Goal: Information Seeking & Learning: Learn about a topic

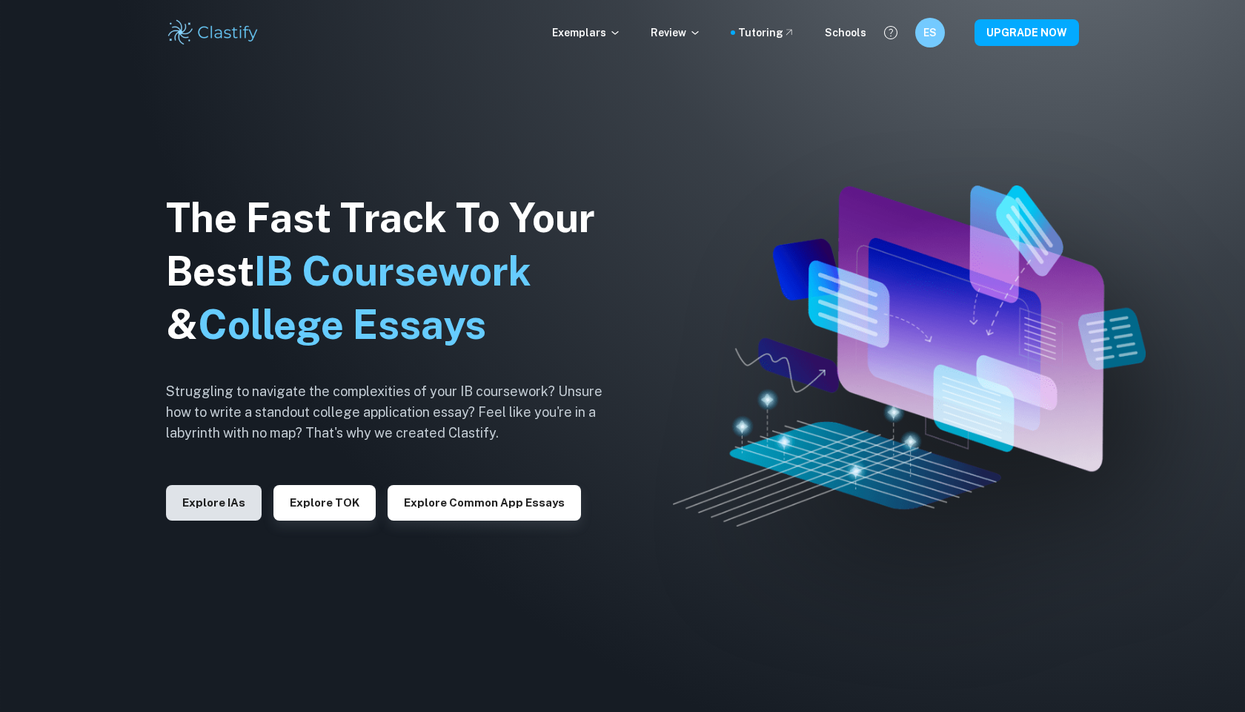
click at [222, 497] on button "Explore IAs" at bounding box center [214, 503] width 96 height 36
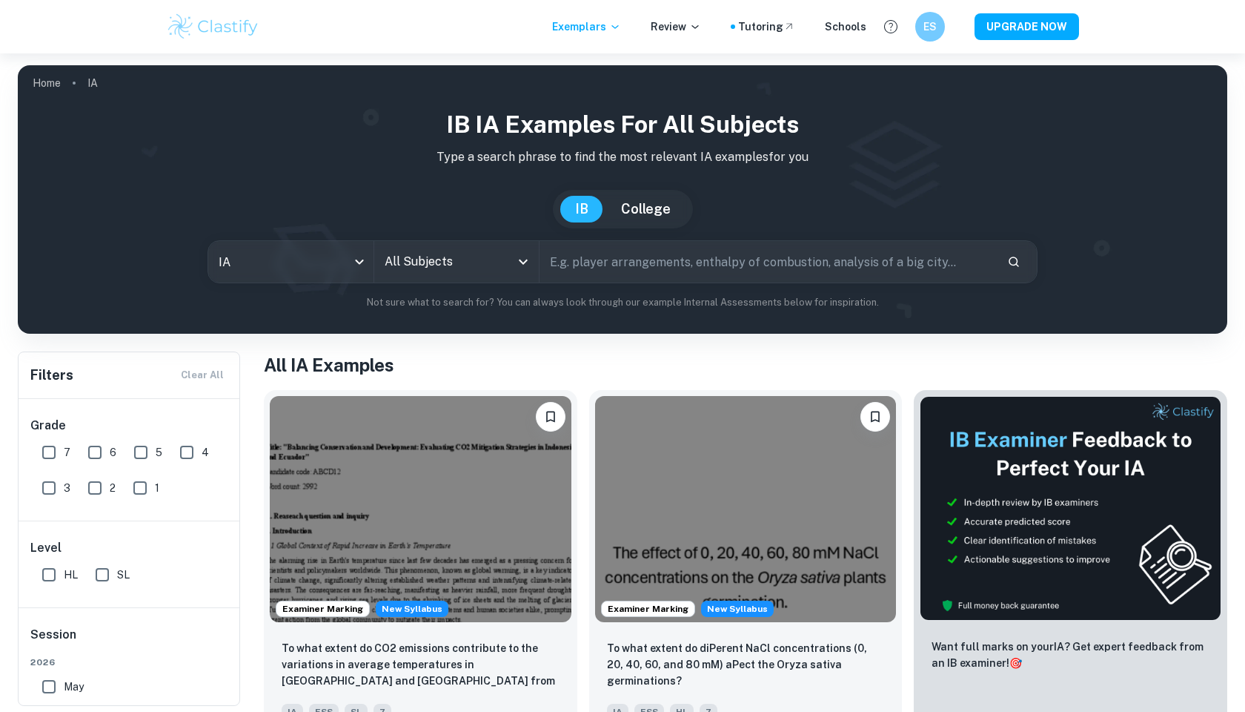
click at [481, 267] on input "All Subjects" at bounding box center [446, 262] width 130 height 28
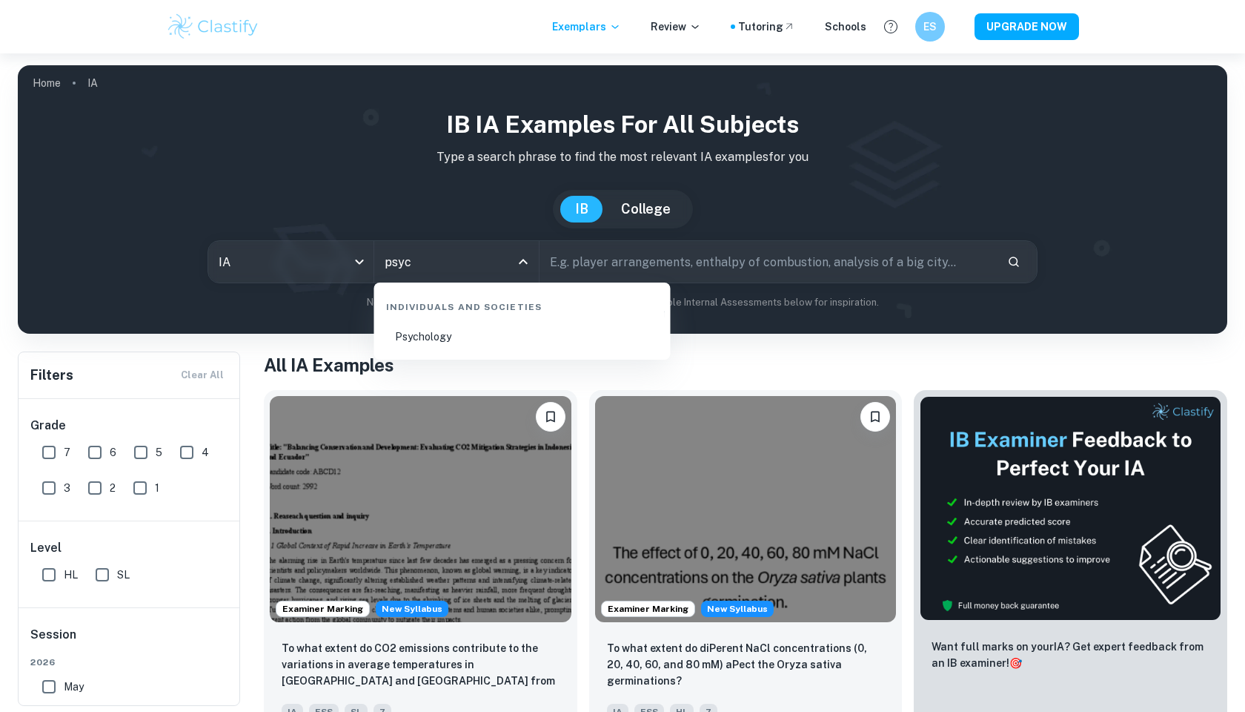
click at [449, 338] on li "Psychology" at bounding box center [522, 336] width 285 height 34
type input "Psychology"
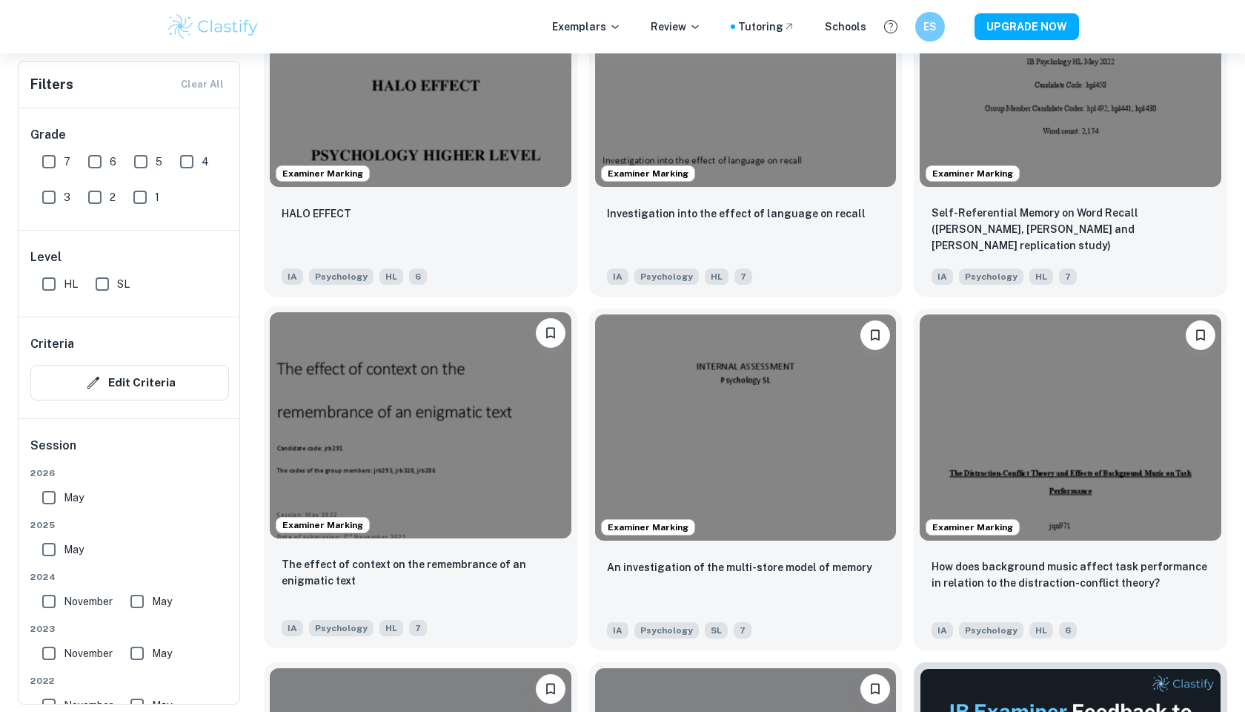
scroll to position [5535, 0]
click at [477, 463] on img at bounding box center [421, 426] width 302 height 226
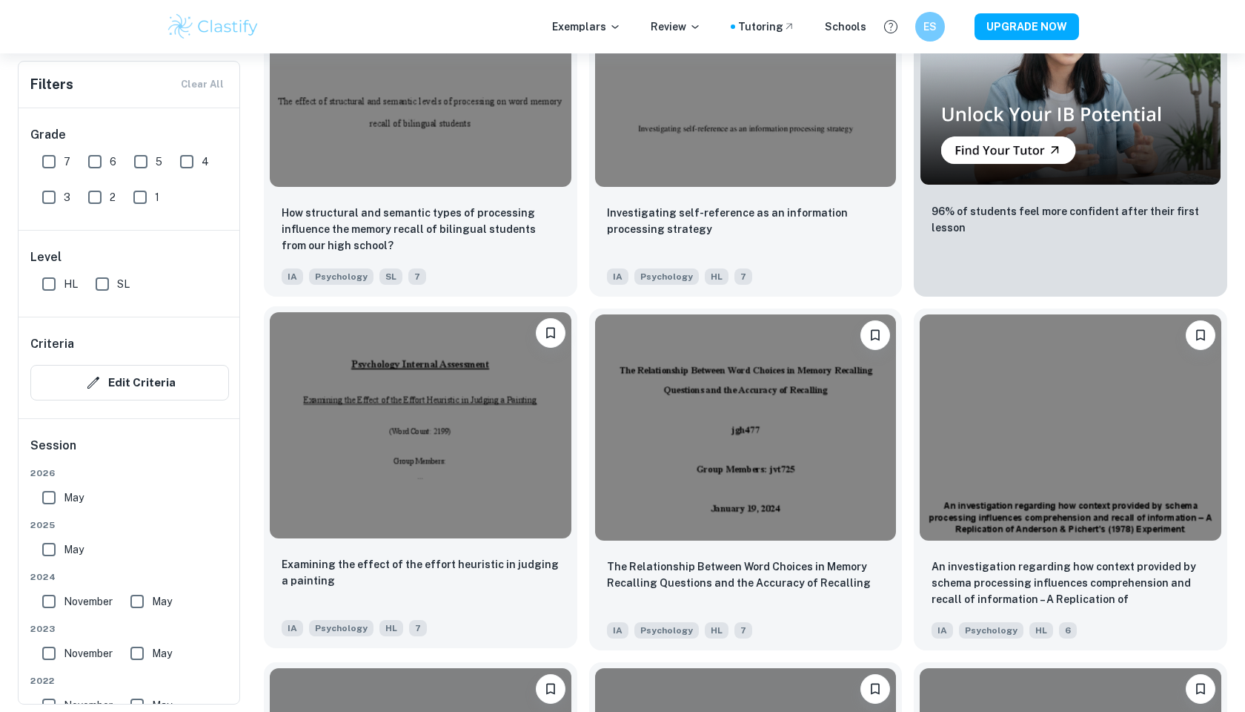
scroll to position [16141, 0]
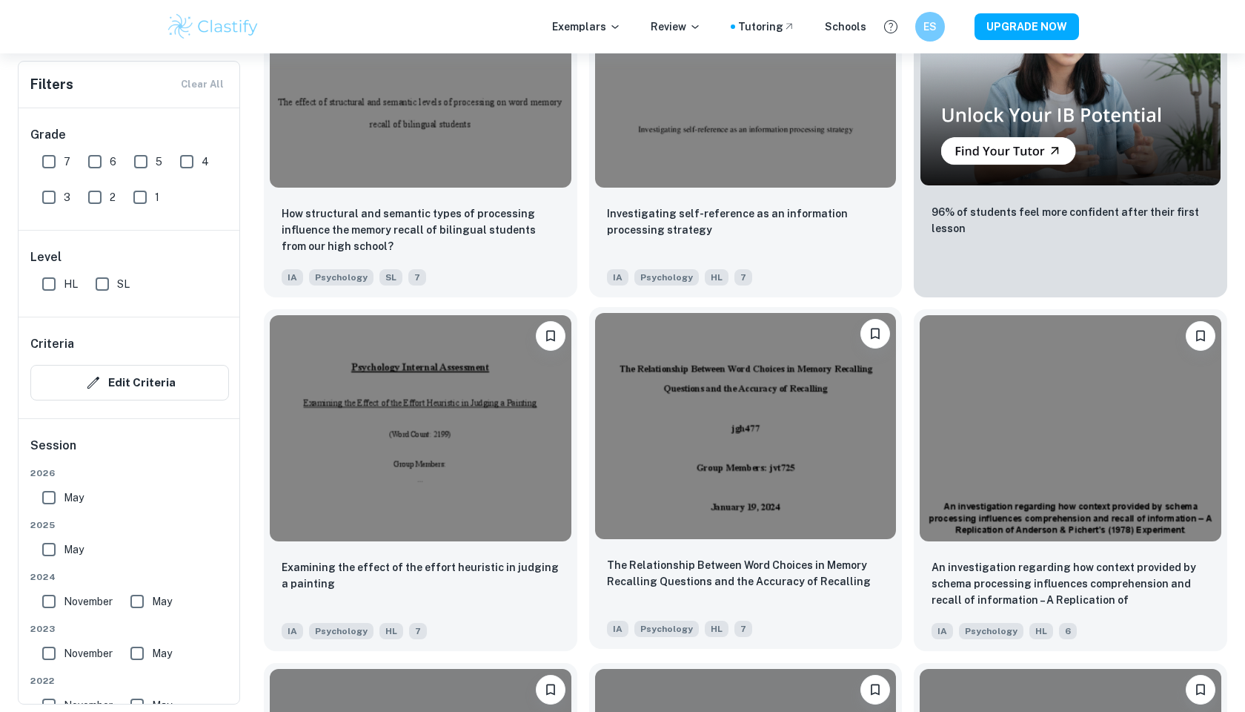
click at [675, 388] on img at bounding box center [746, 426] width 302 height 226
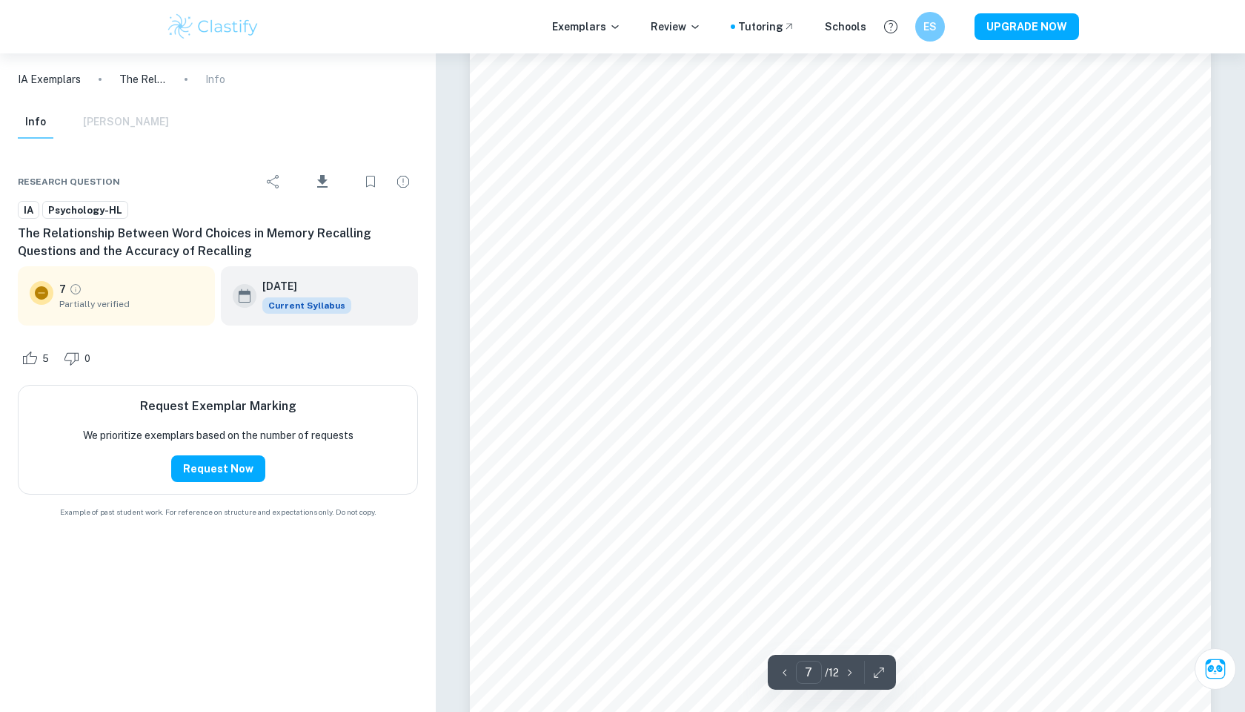
scroll to position [6215, 0]
type input "6"
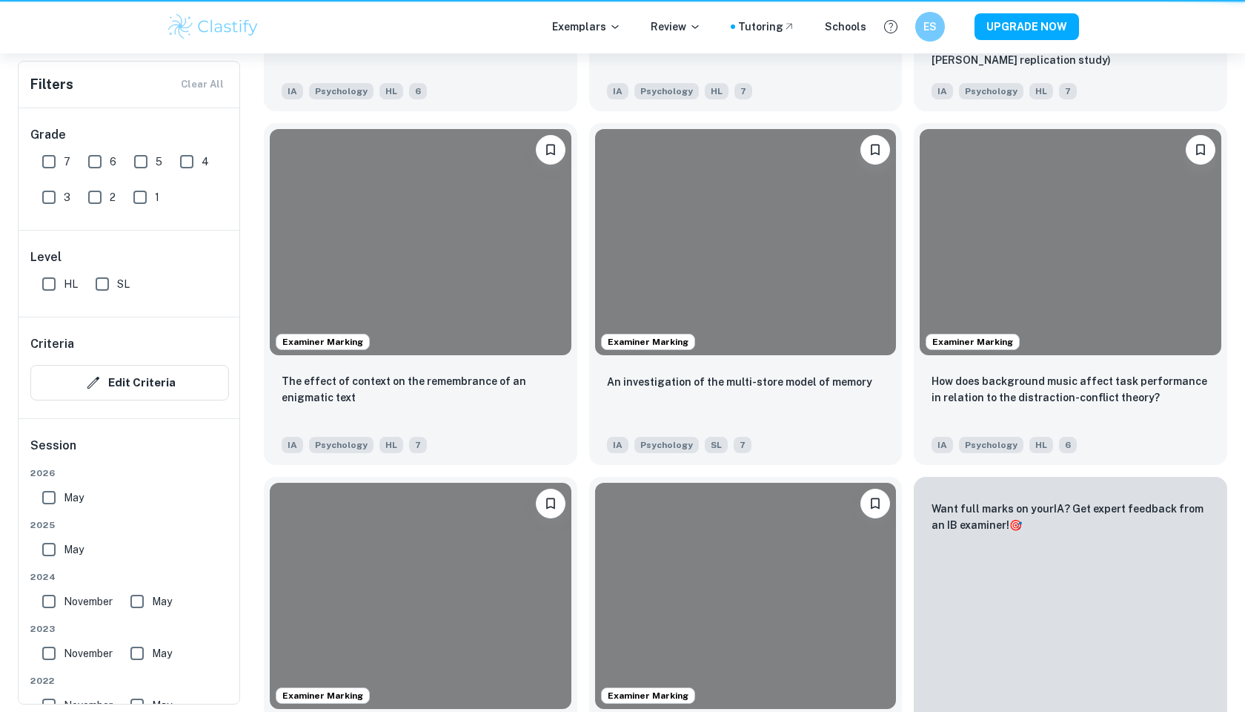
scroll to position [16141, 0]
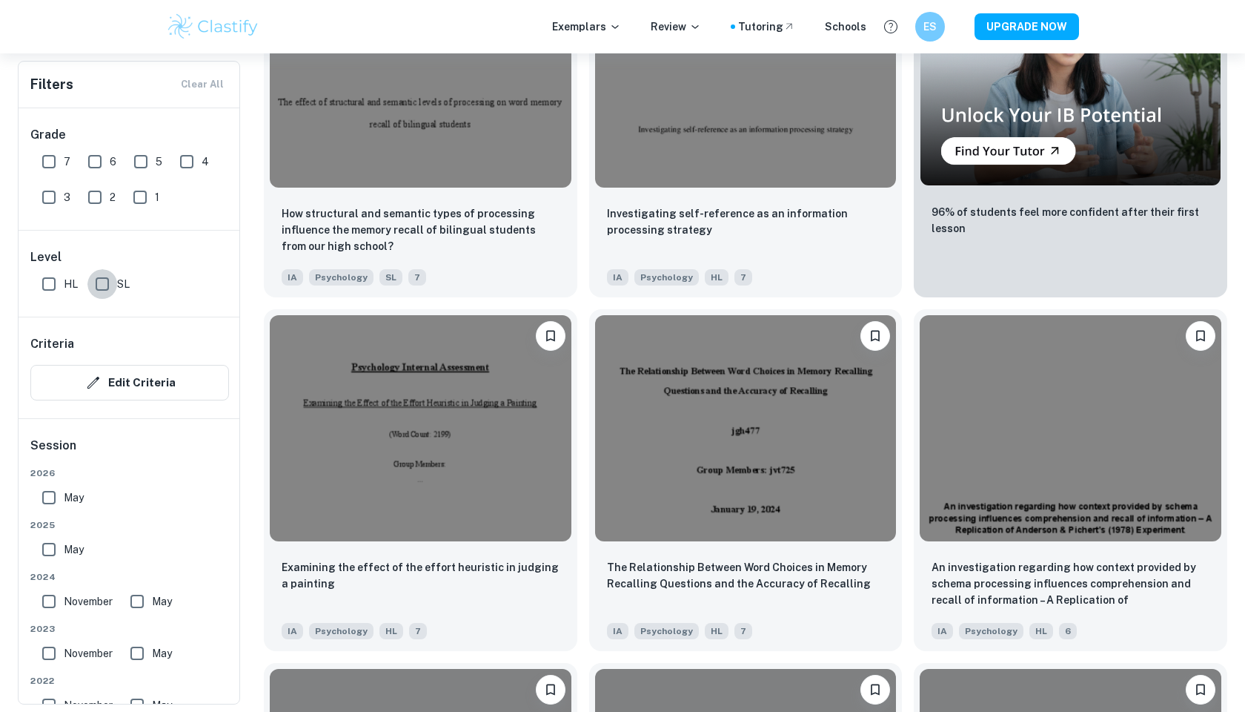
click at [96, 282] on input "SL" at bounding box center [102, 284] width 30 height 30
checkbox input "true"
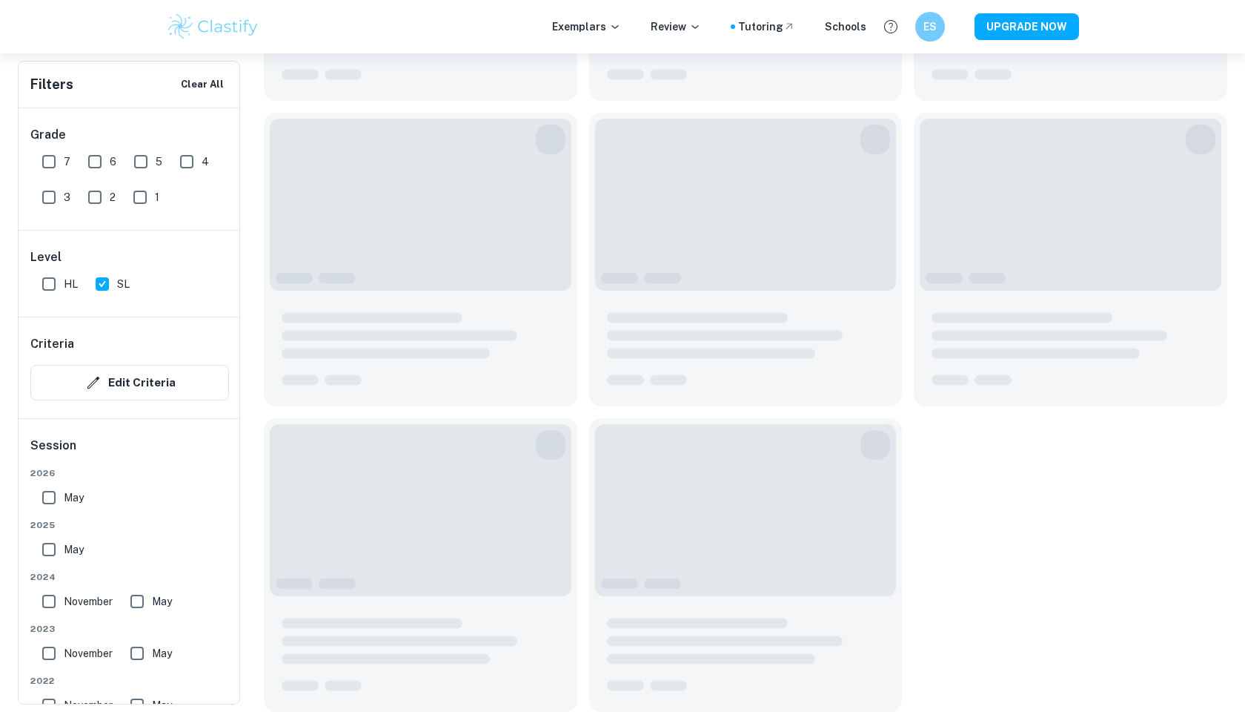
click at [40, 164] on input "7" at bounding box center [49, 162] width 30 height 30
checkbox input "true"
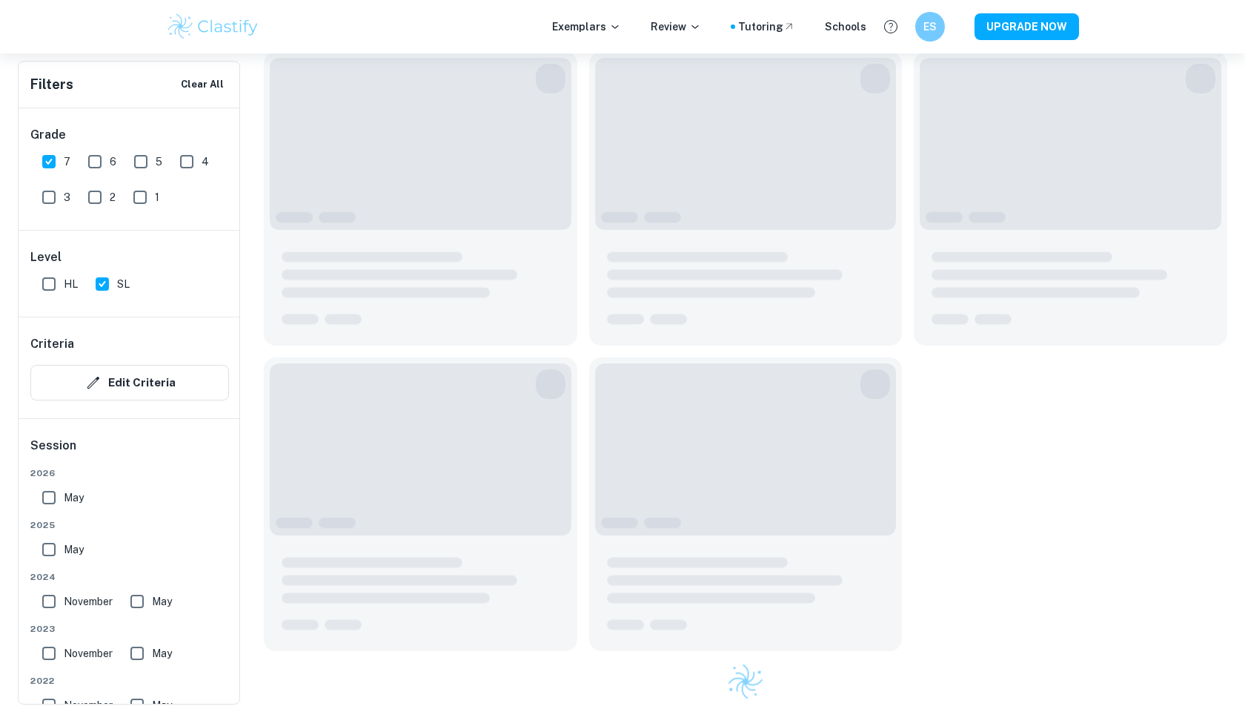
scroll to position [1991, 0]
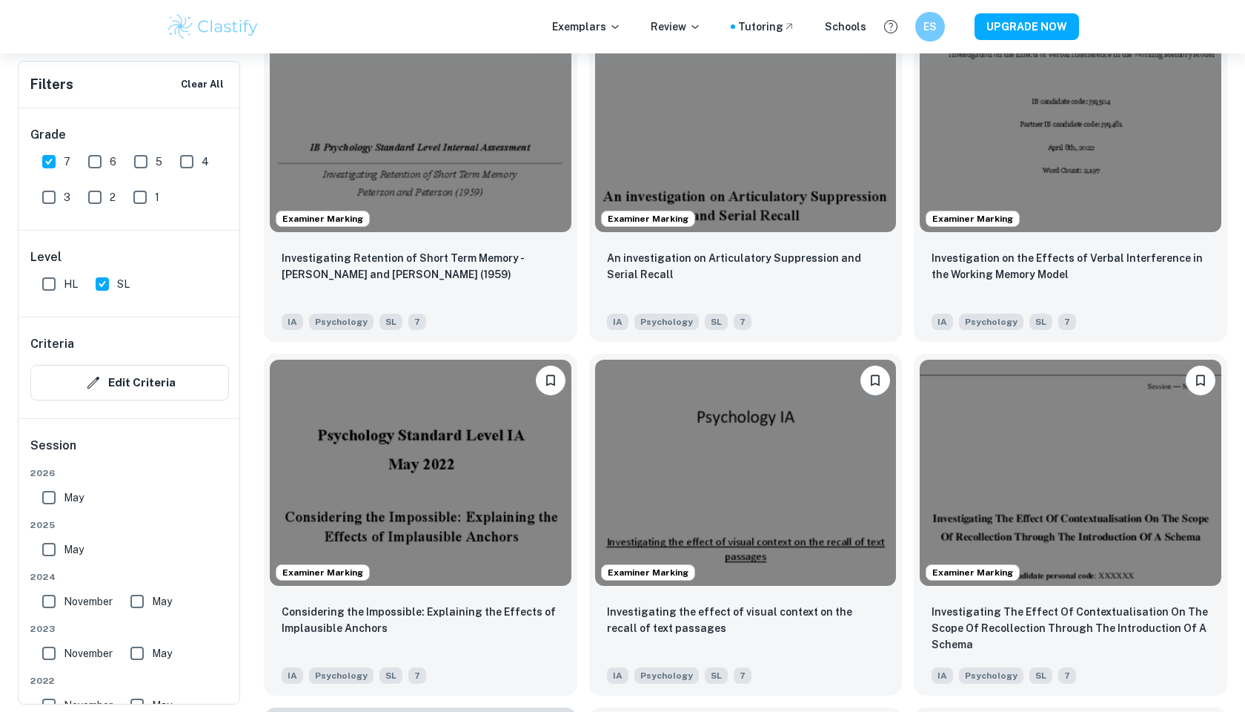
click at [39, 558] on input "May" at bounding box center [49, 549] width 30 height 30
checkbox input "true"
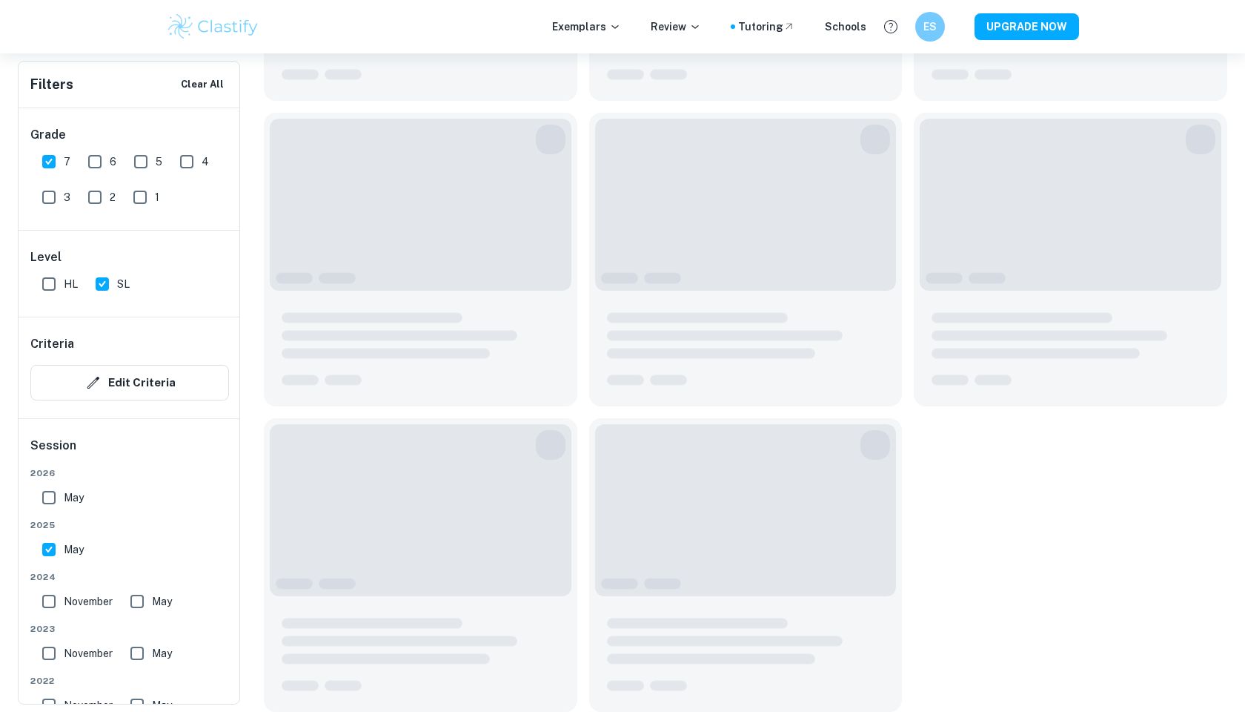
scroll to position [676, 0]
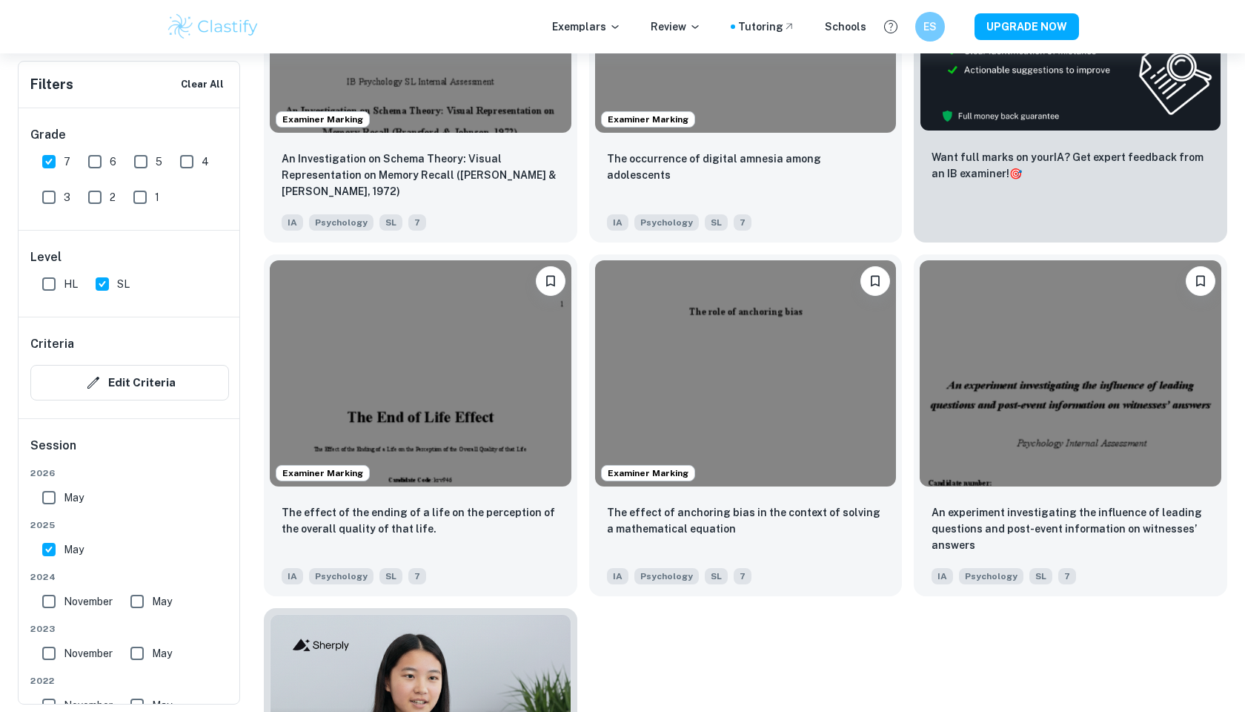
click at [49, 605] on input "November" at bounding box center [49, 601] width 30 height 30
checkbox input "true"
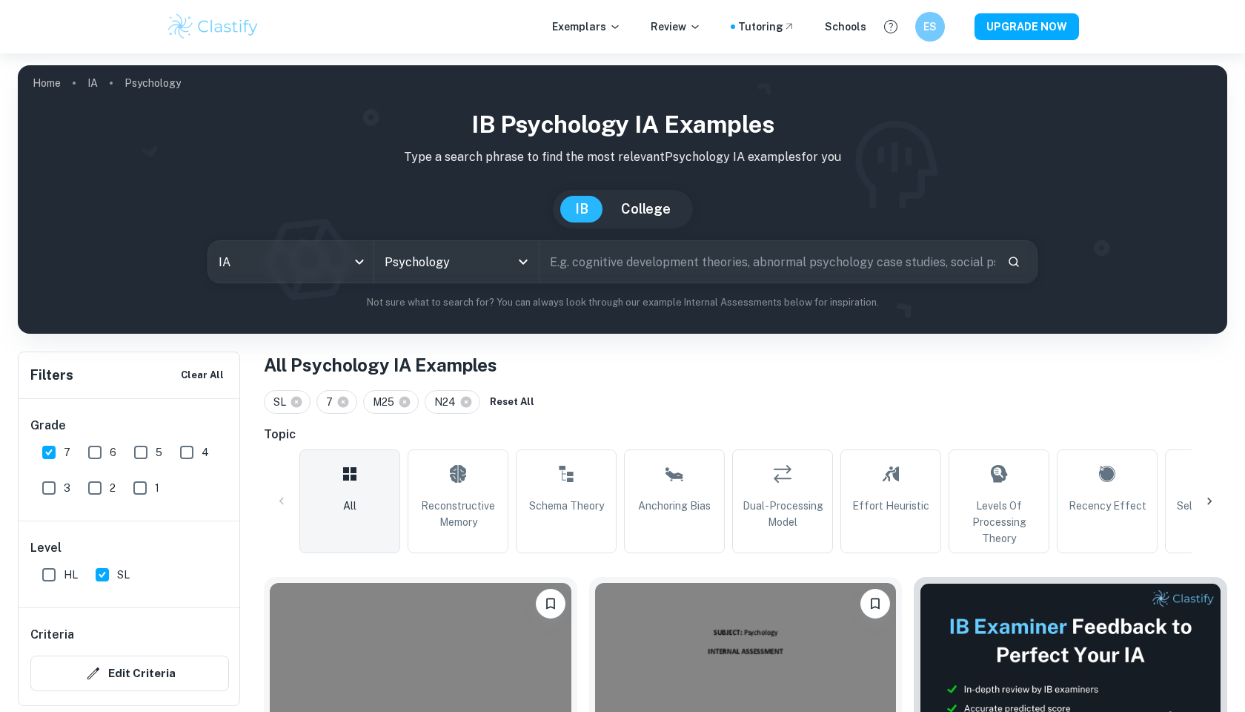
scroll to position [0, 0]
click at [592, 508] on span "Schema Theory" at bounding box center [566, 505] width 75 height 16
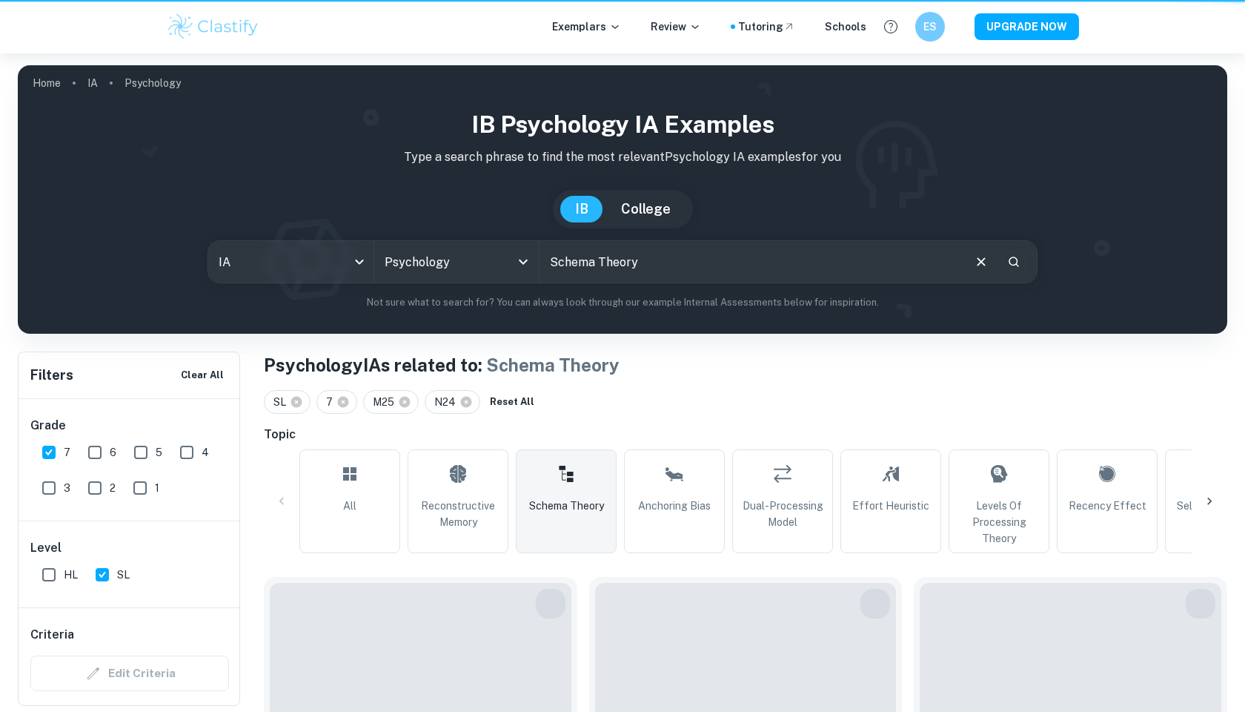
type input "Schema Theory"
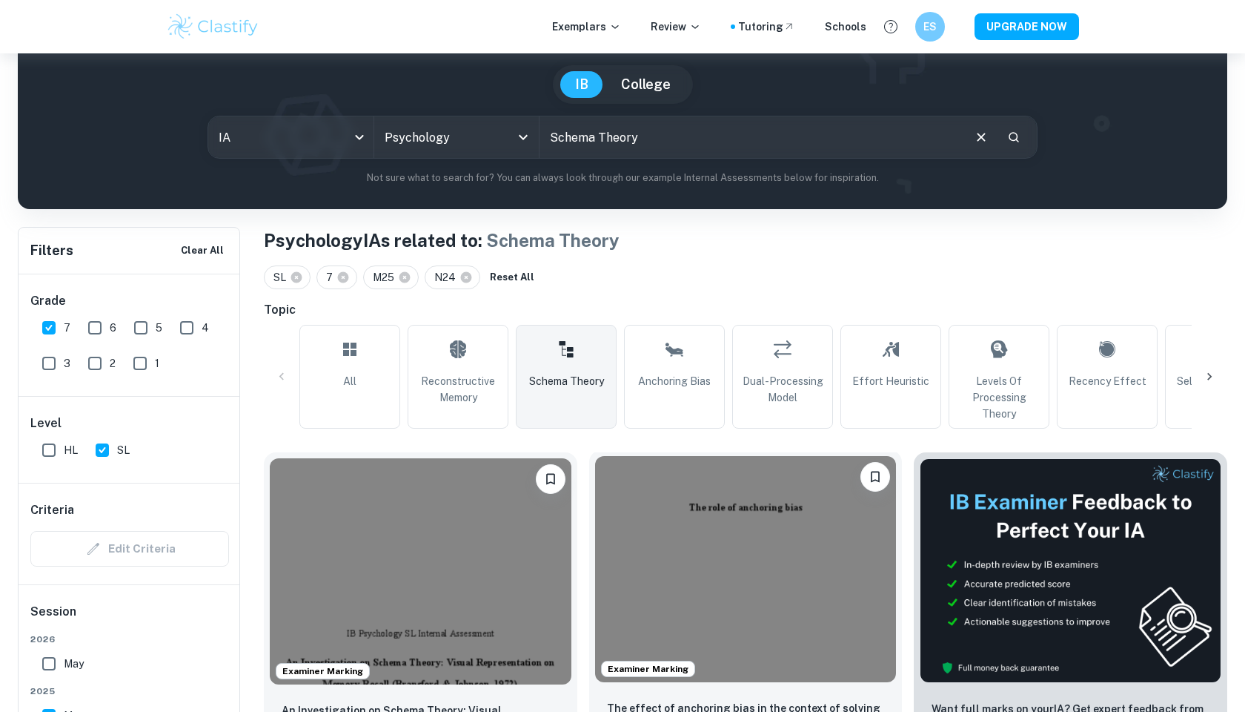
scroll to position [878, 0]
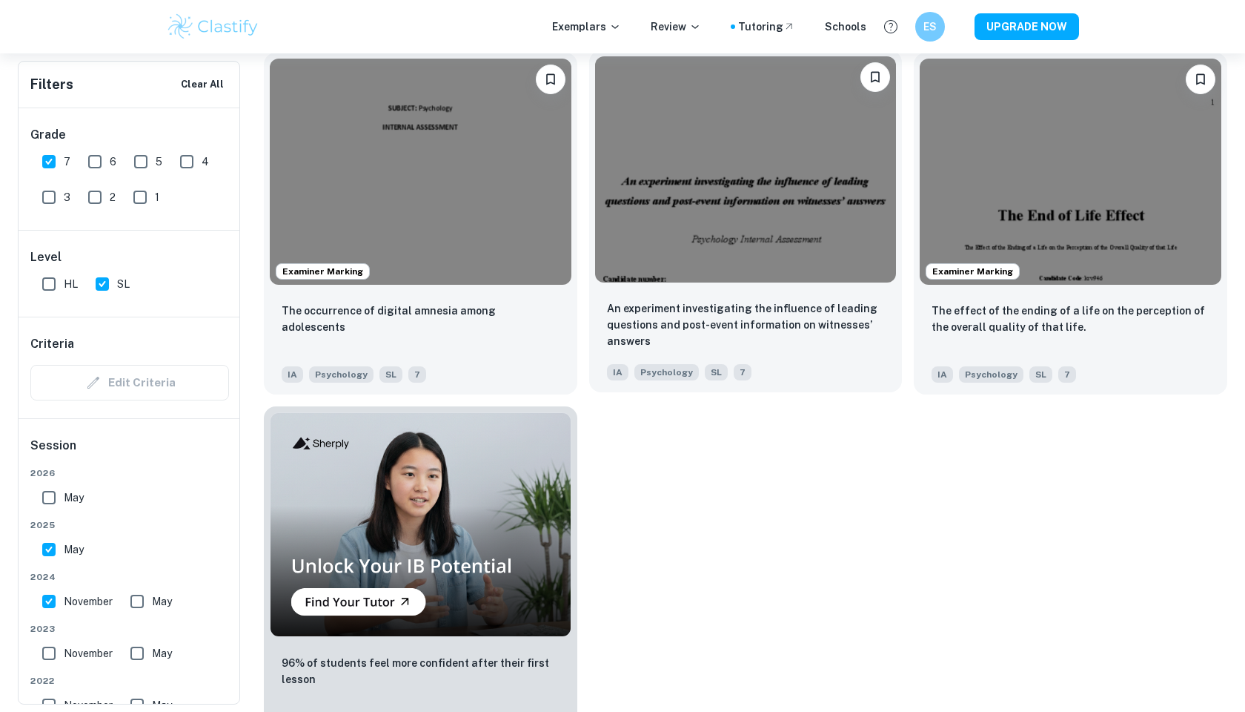
click at [725, 241] on img at bounding box center [746, 169] width 302 height 226
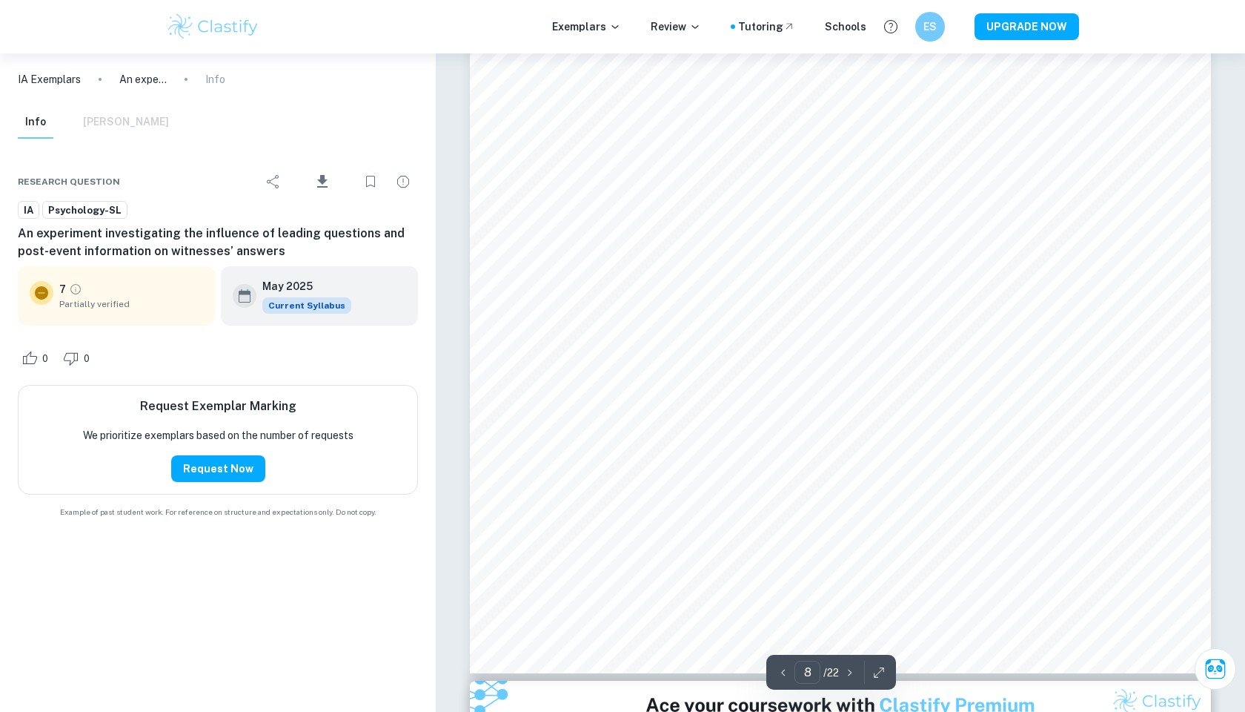
scroll to position [7989, 0]
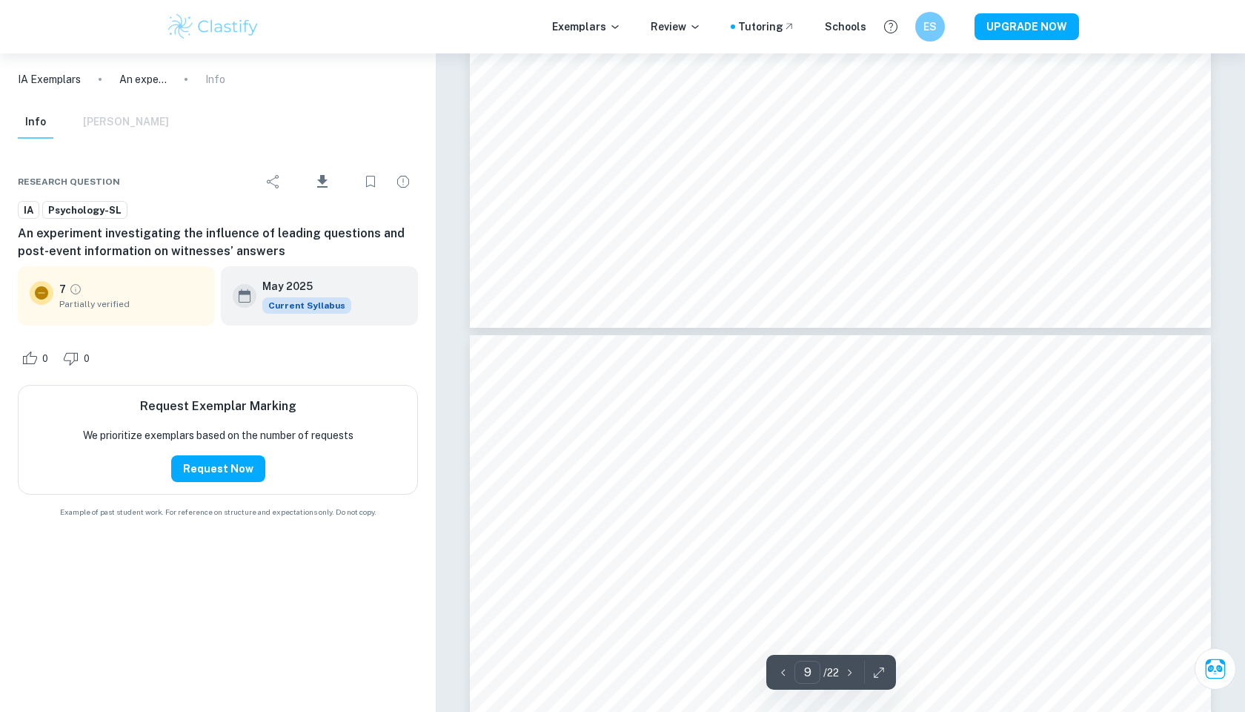
type input "10"
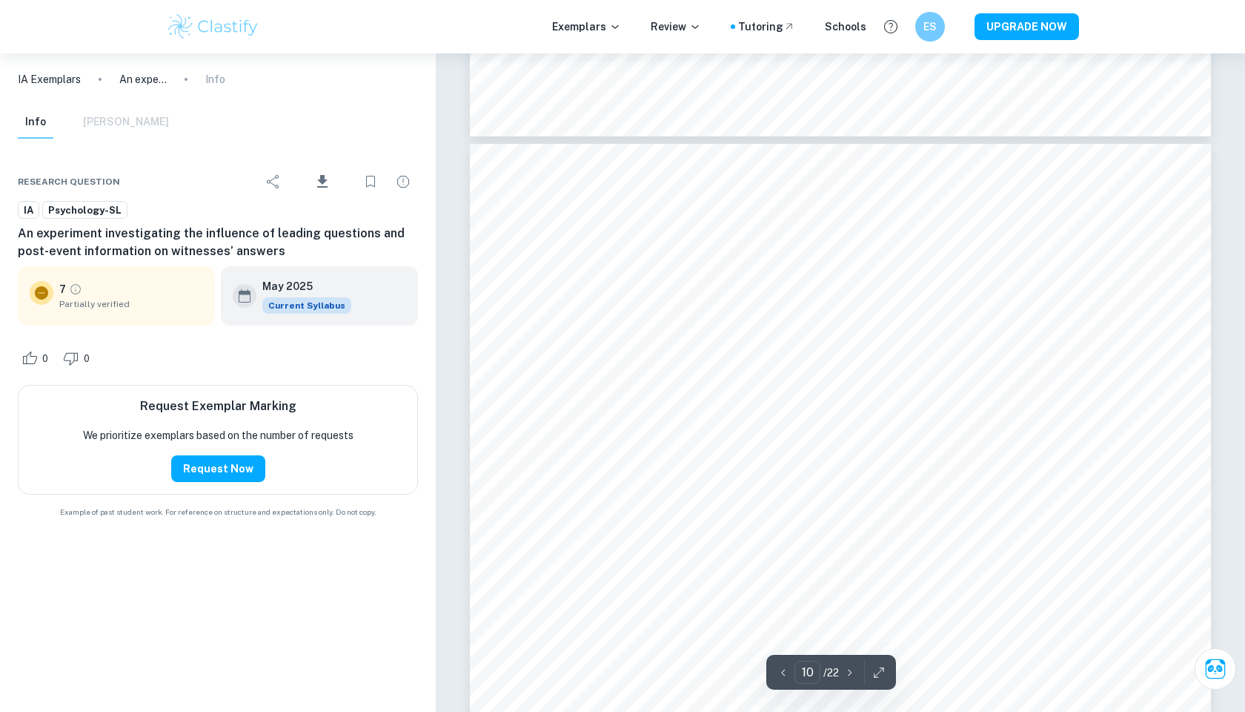
scroll to position [9769, 0]
